Goal: Find specific page/section: Find specific page/section

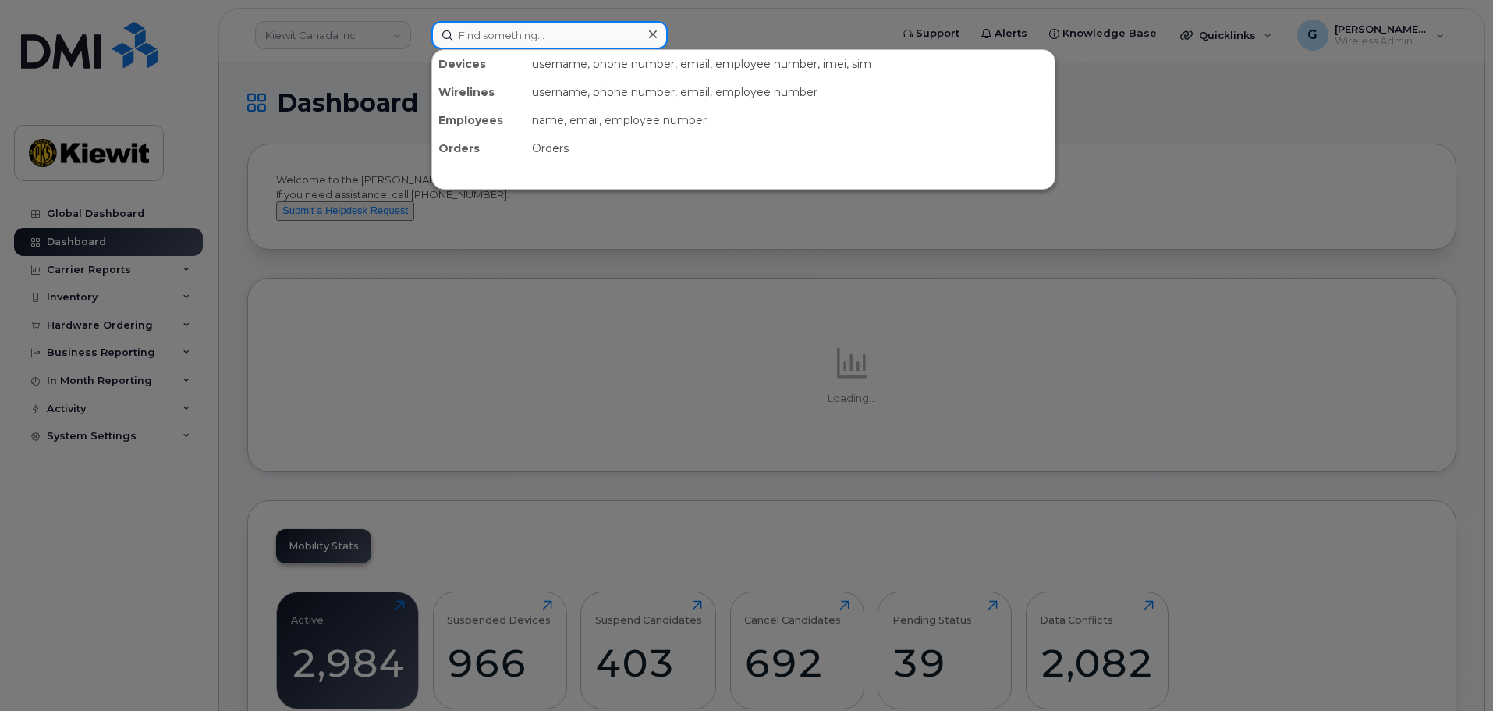
click at [497, 27] on input at bounding box center [549, 35] width 236 height 28
paste input "552799"
type input "552799"
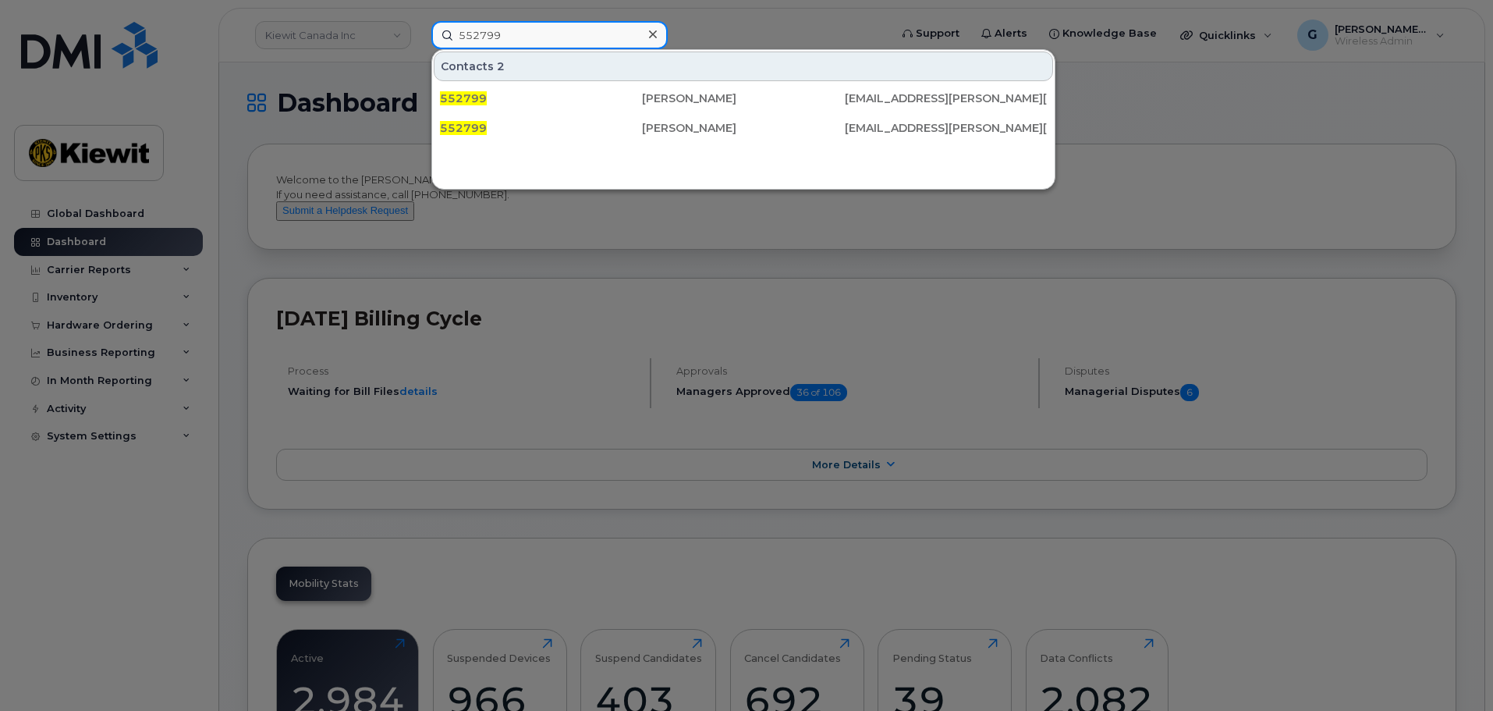
drag, startPoint x: 527, startPoint y: 39, endPoint x: 431, endPoint y: 31, distance: 96.3
click at [431, 31] on div "552799 Contacts 2 [GEOGRAPHIC_DATA][PERSON_NAME][EMAIL_ADDRESS][PERSON_NAME][PE…" at bounding box center [655, 35] width 473 height 28
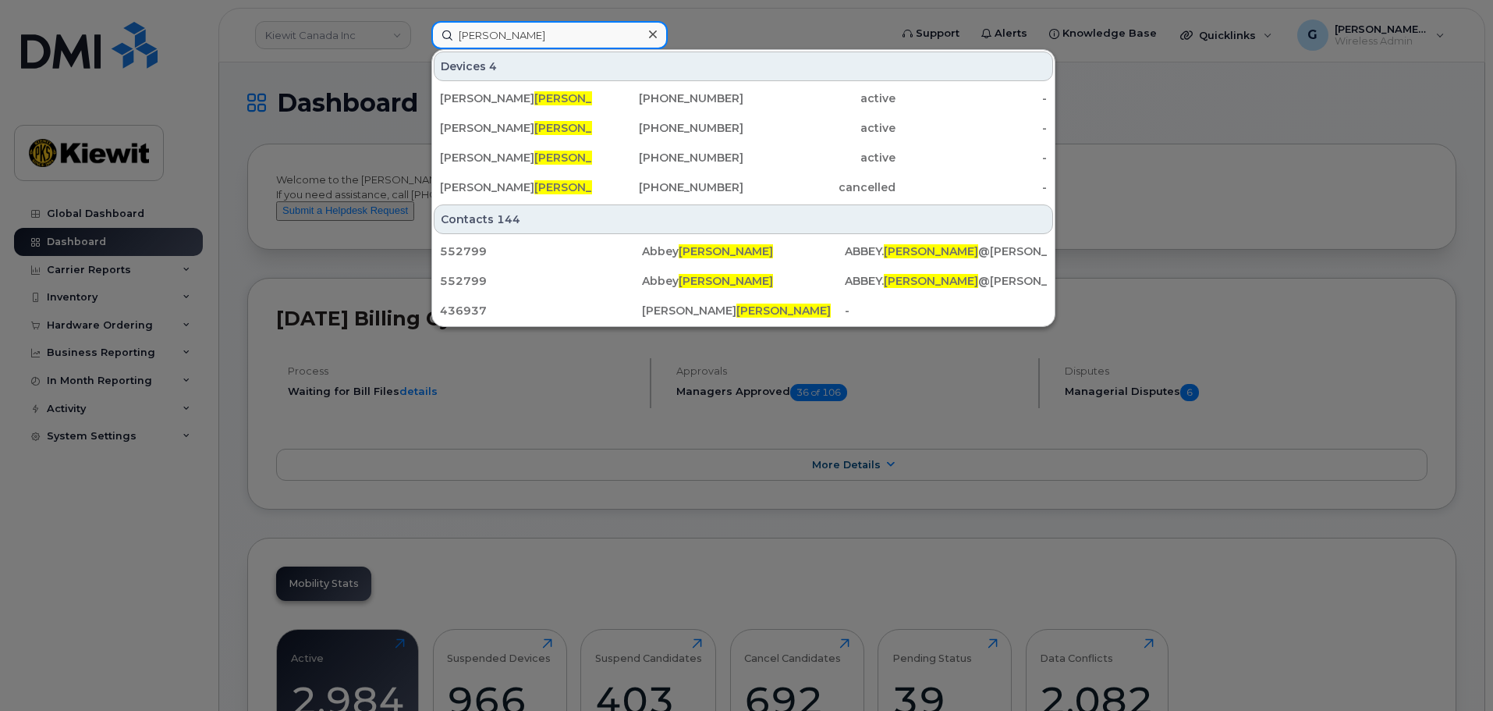
drag, startPoint x: 526, startPoint y: 34, endPoint x: 292, endPoint y: 4, distance: 235.9
click at [419, 21] on div "[PERSON_NAME] Devices 4 [PERSON_NAME] [PHONE_NUMBER] active - [PERSON_NAME] [PH…" at bounding box center [655, 35] width 473 height 28
paste input "450522"
type input "450522"
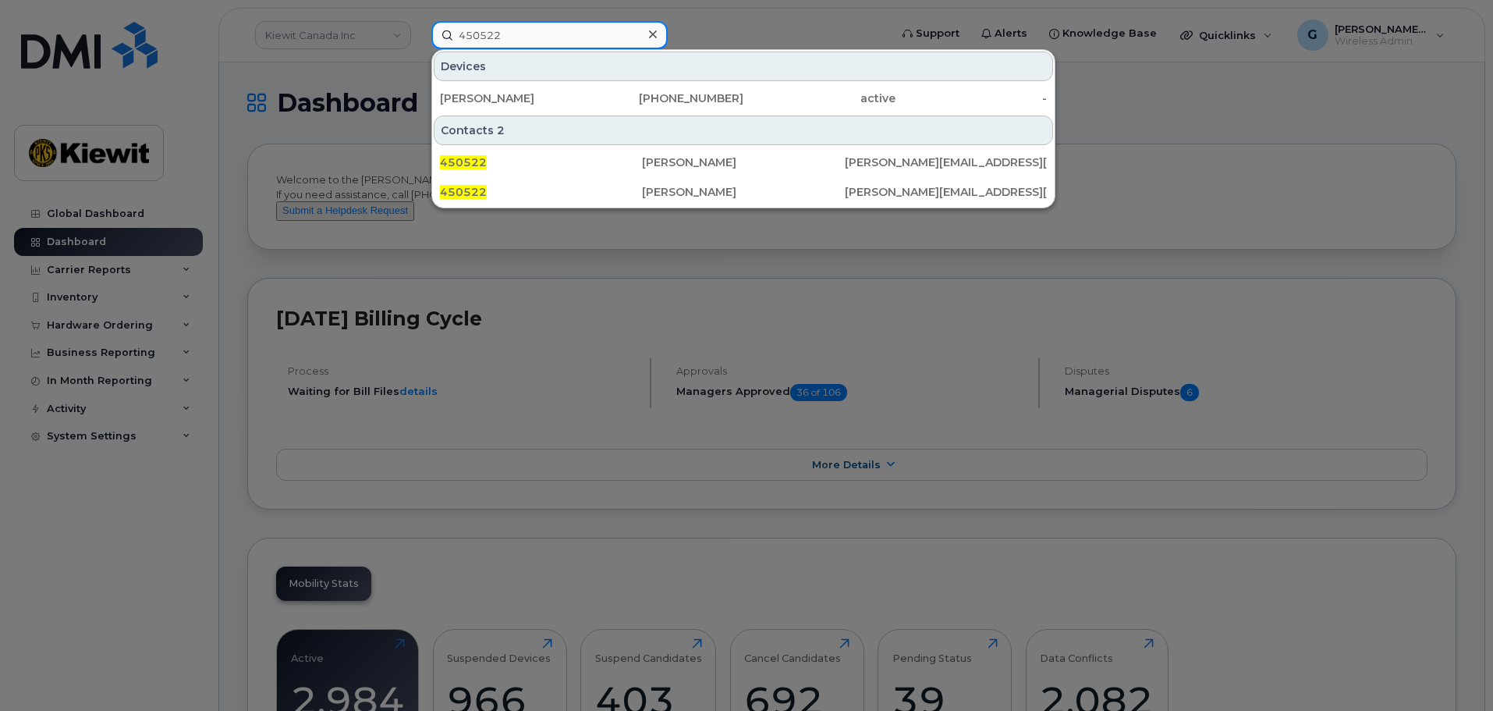
drag, startPoint x: 538, startPoint y: 37, endPoint x: 406, endPoint y: 62, distance: 133.3
click at [419, 49] on div "450522 Devices [PERSON_NAME] [PHONE_NUMBER] active - Contacts 2 450522 [PERSON_…" at bounding box center [655, 35] width 473 height 28
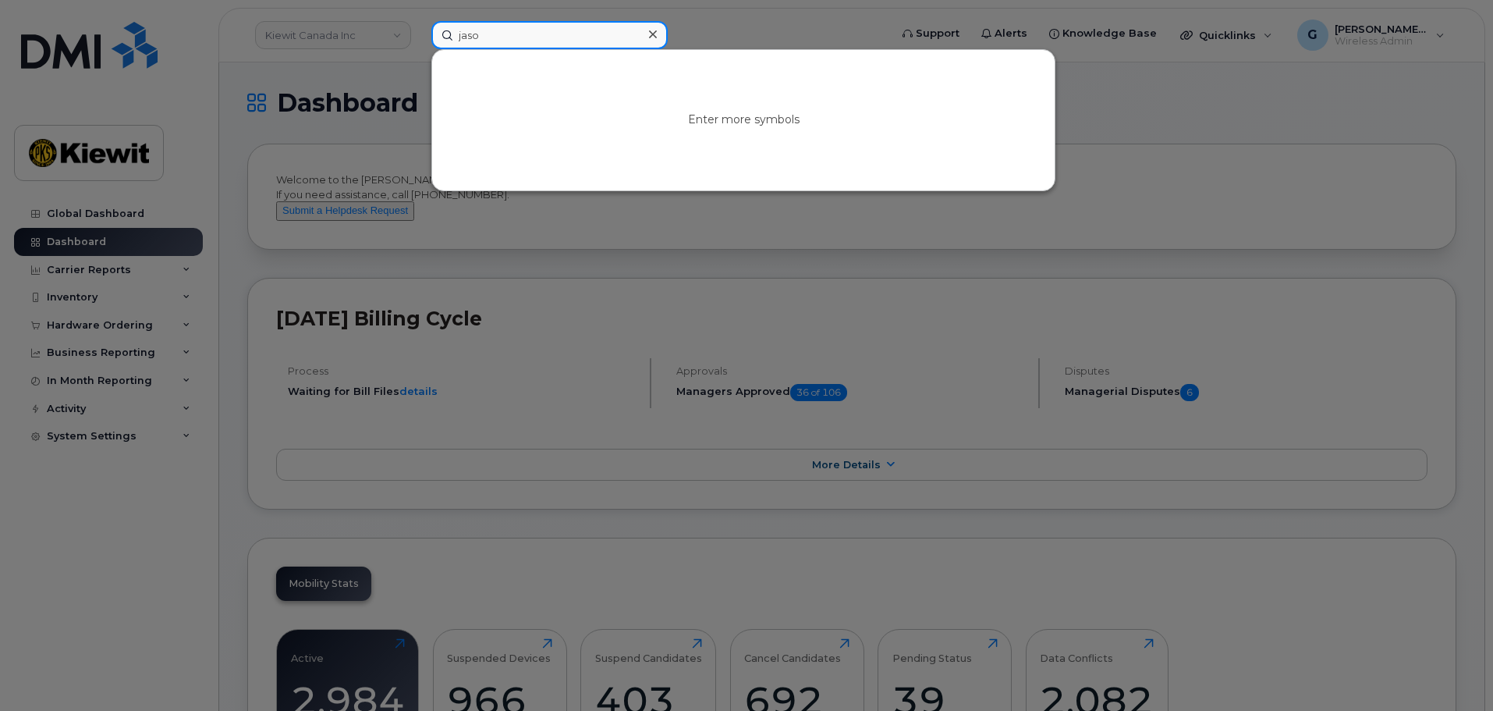
type input "[PERSON_NAME]"
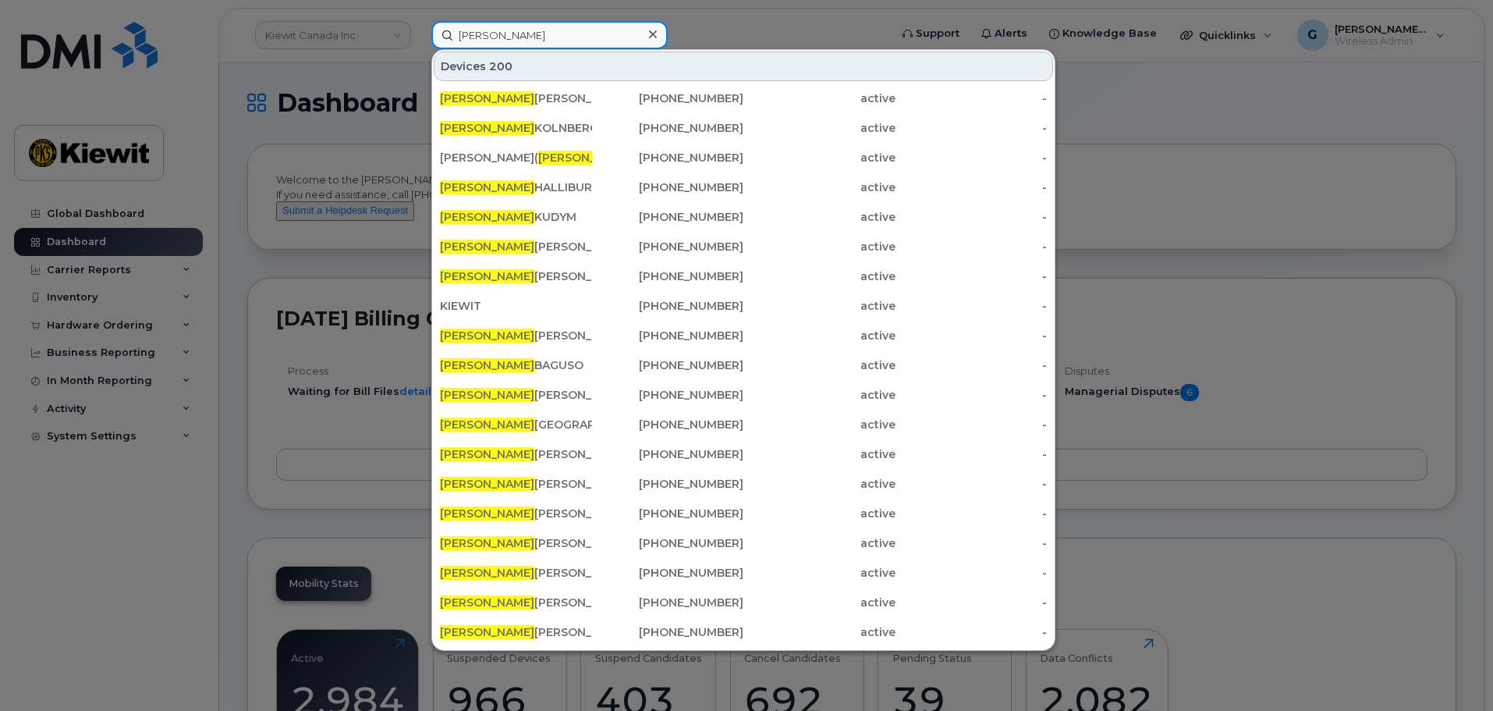
drag, startPoint x: 460, startPoint y: 40, endPoint x: 393, endPoint y: 39, distance: 66.3
click at [419, 39] on div "[PERSON_NAME] 200 [PERSON_NAME] [PHONE_NUMBER] active - [PERSON_NAME] [PHONE_NU…" at bounding box center [655, 35] width 473 height 28
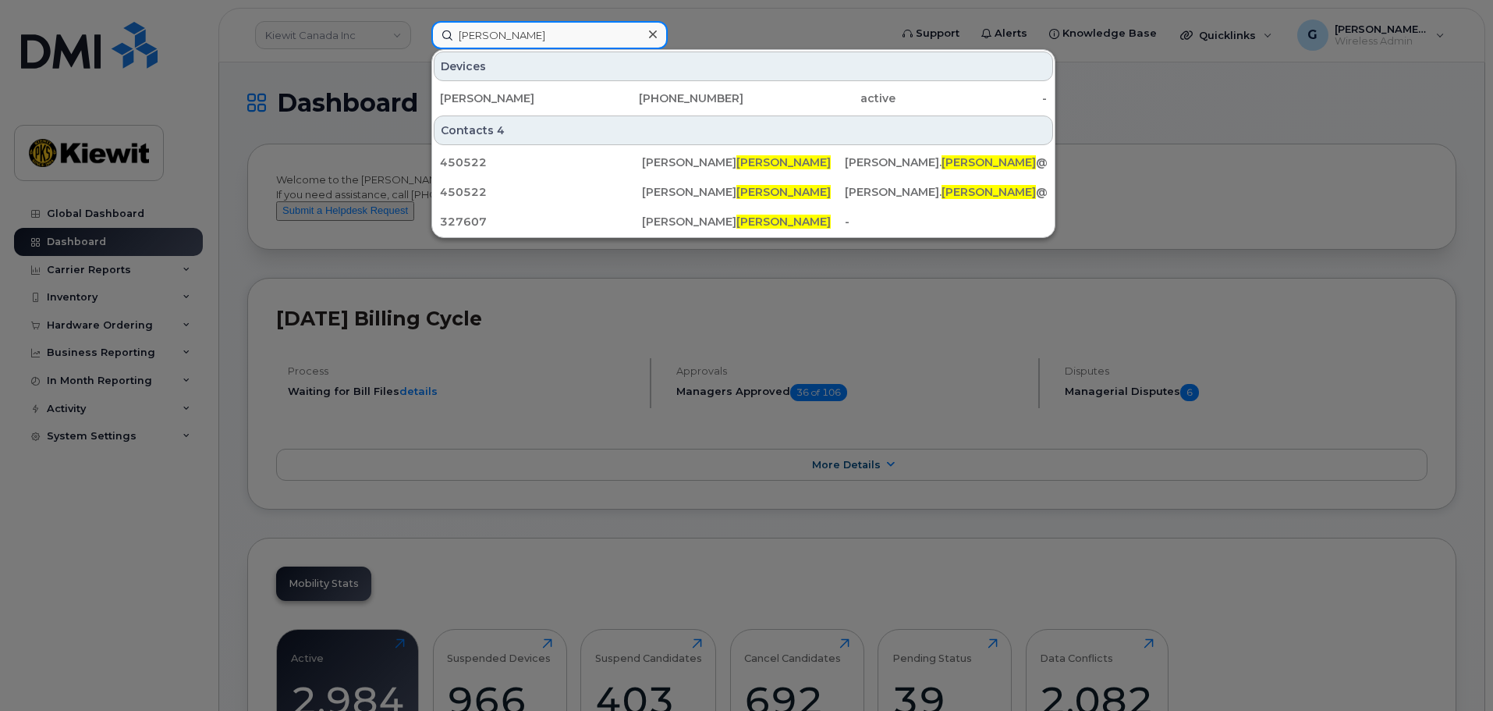
click at [461, 30] on input "[PERSON_NAME]" at bounding box center [549, 35] width 236 height 28
click at [467, 33] on input "[PERSON_NAME]" at bounding box center [549, 35] width 236 height 28
drag, startPoint x: 553, startPoint y: 34, endPoint x: 375, endPoint y: 28, distance: 178.0
click at [419, 28] on div "[PERSON_NAME] Devices [PERSON_NAME] [PHONE_NUMBER] active - Contacts 4 450522 […" at bounding box center [655, 35] width 473 height 28
paste input "[PHONE_NUMBER]"
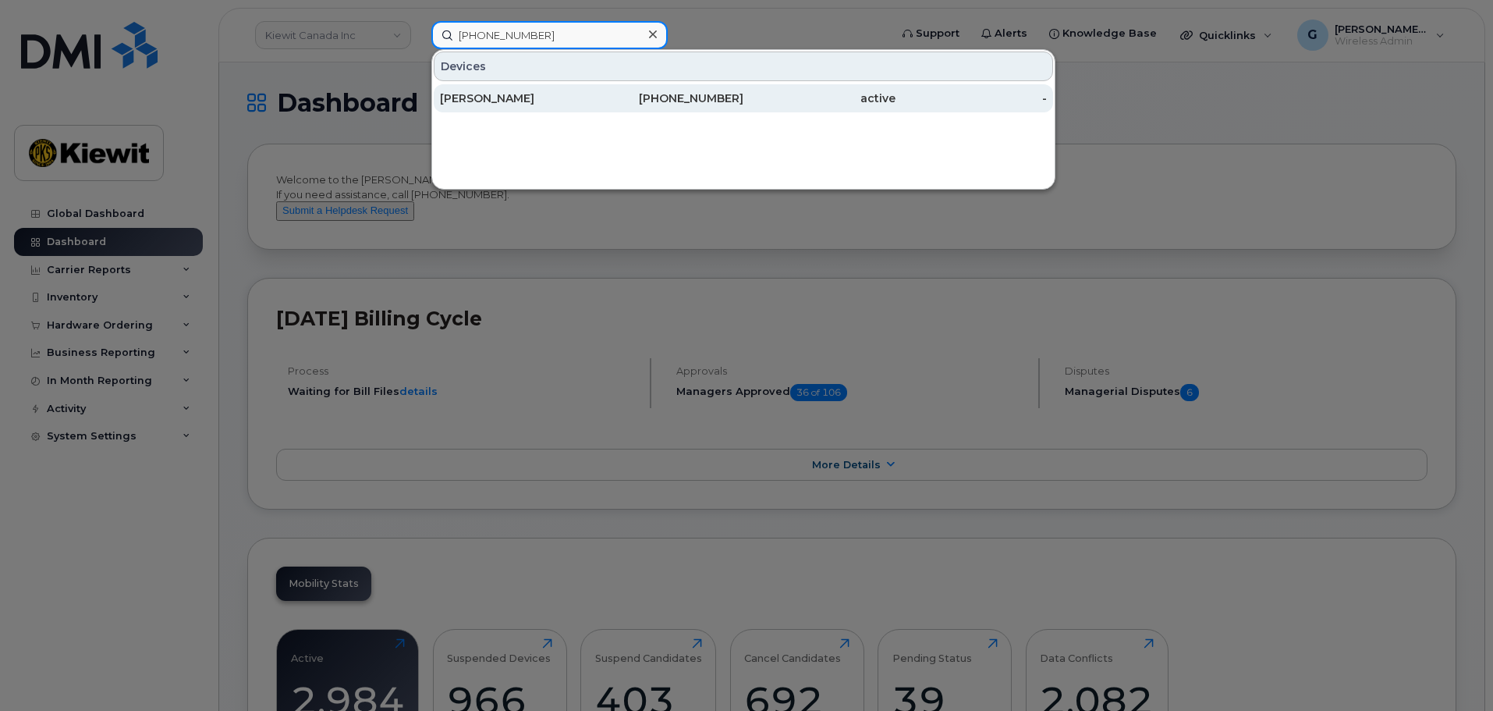
type input "[PHONE_NUMBER]"
click at [518, 94] on div "[PERSON_NAME]" at bounding box center [516, 99] width 152 height 16
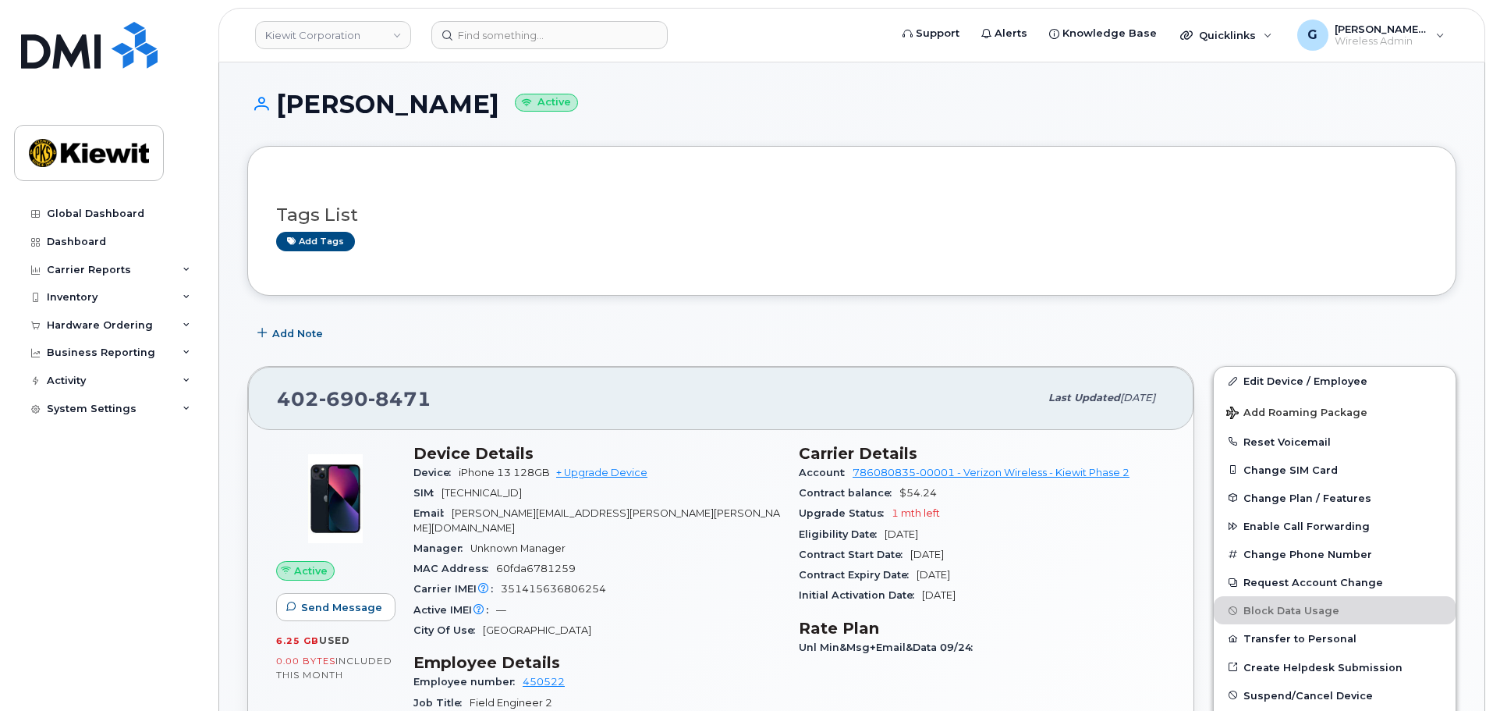
drag, startPoint x: 620, startPoint y: 153, endPoint x: 674, endPoint y: 188, distance: 64.3
click at [619, 153] on div "Tags List Add tags" at bounding box center [851, 221] width 1209 height 150
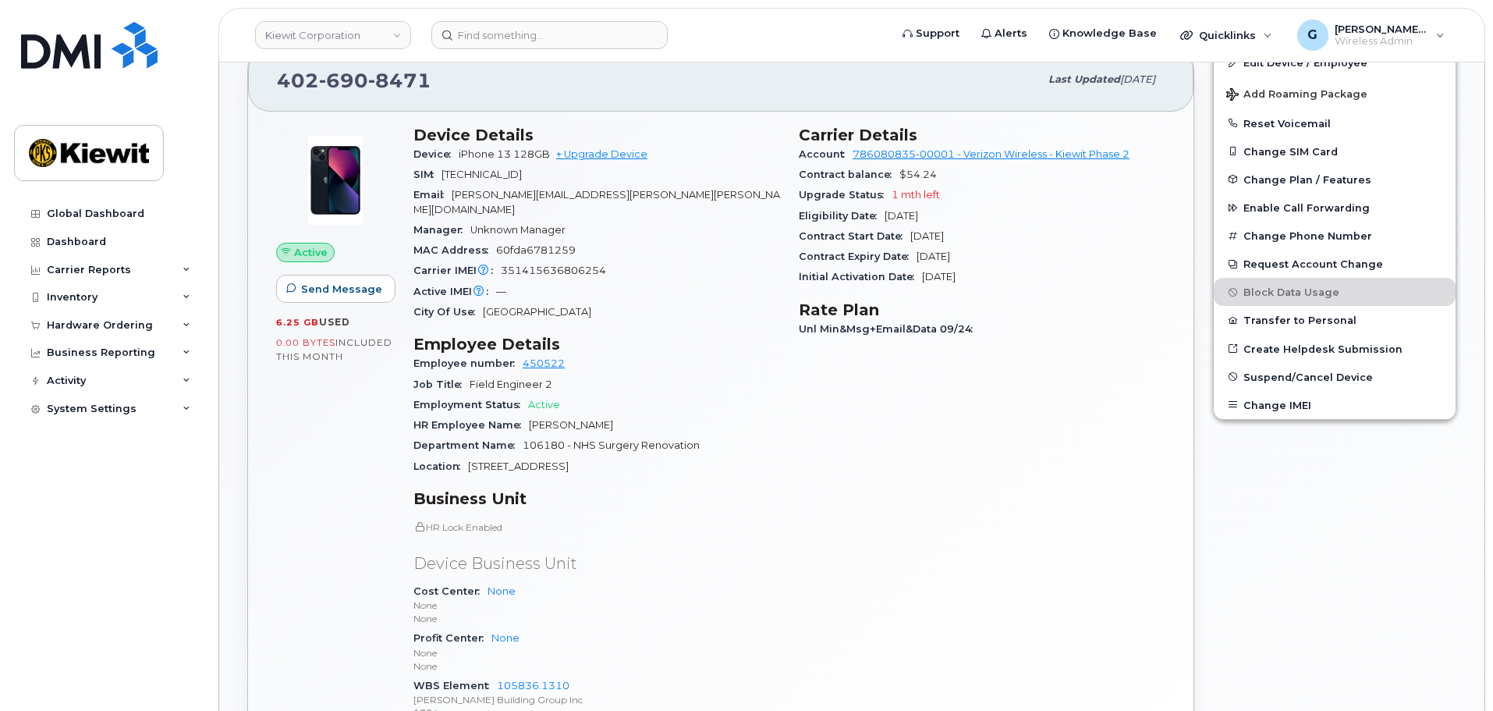
scroll to position [312, 0]
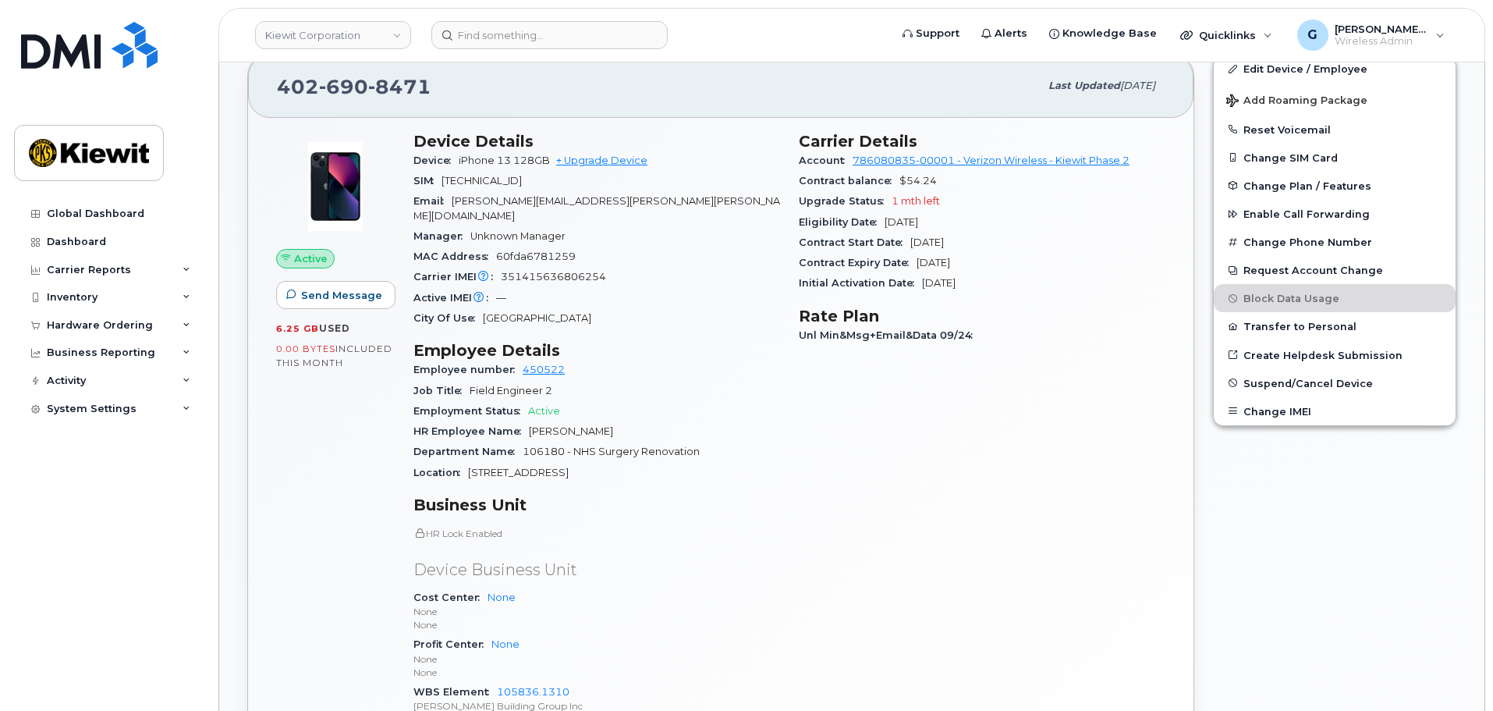
click at [928, 412] on div "Carrier Details Account 786080835-00001 - Verizon Wireless - Kiewit Phase 2 Con…" at bounding box center [982, 436] width 385 height 629
